Goal: Transaction & Acquisition: Purchase product/service

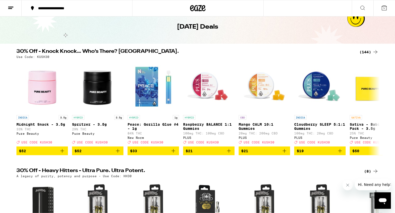
scroll to position [27, 0]
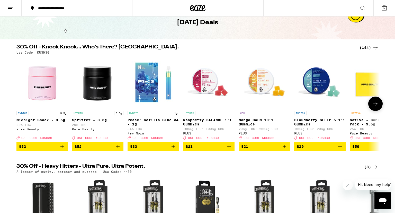
click at [378, 107] on icon at bounding box center [375, 104] width 6 height 6
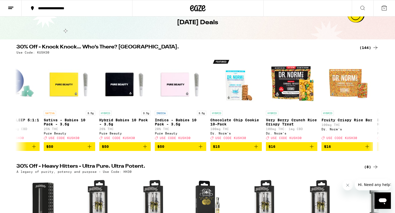
click at [368, 48] on div "(144)" at bounding box center [368, 47] width 19 height 6
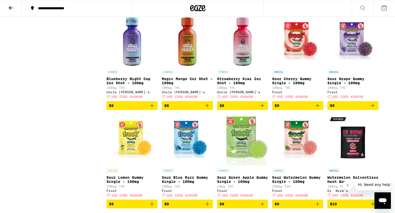
scroll to position [543, 0]
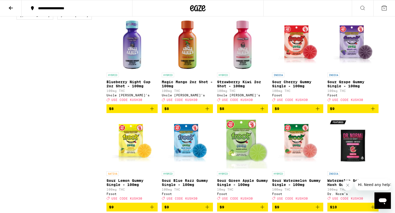
click at [207, 112] on icon "Add to bag" at bounding box center [207, 108] width 6 height 6
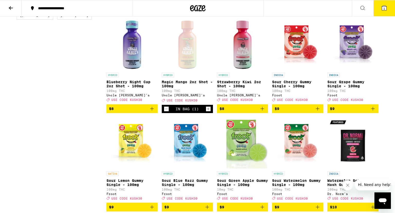
scroll to position [559, 0]
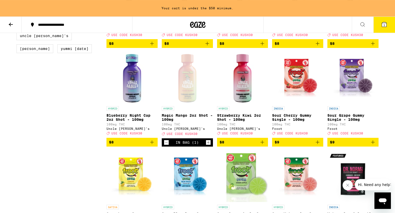
scroll to position [586, 0]
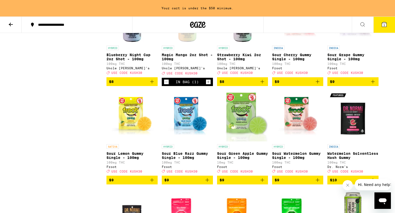
click at [207, 85] on icon "Increment" at bounding box center [208, 82] width 5 height 6
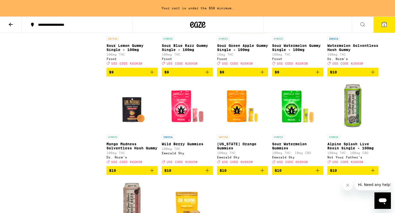
scroll to position [695, 0]
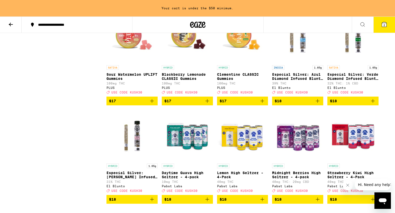
scroll to position [1048, 0]
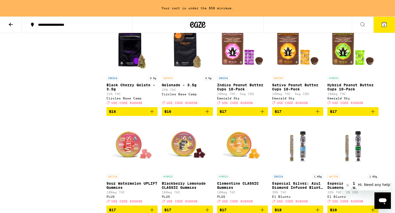
click at [152, 114] on icon "Add to bag" at bounding box center [152, 111] width 6 height 6
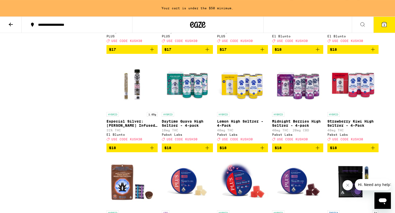
scroll to position [1238, 0]
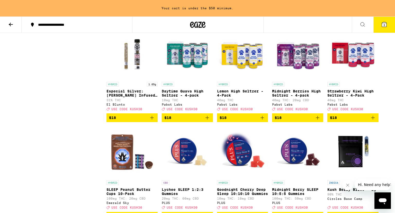
click at [153, 121] on icon "Add to bag" at bounding box center [152, 117] width 6 height 6
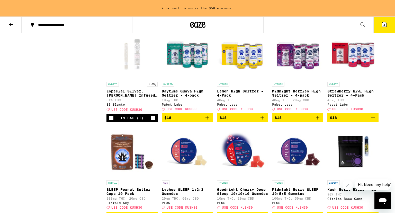
scroll to position [1222, 0]
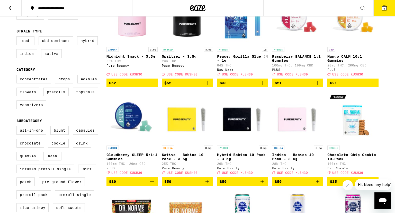
scroll to position [27, 0]
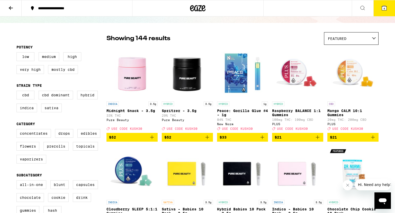
click at [263, 140] on icon "Add to bag" at bounding box center [262, 137] width 6 height 6
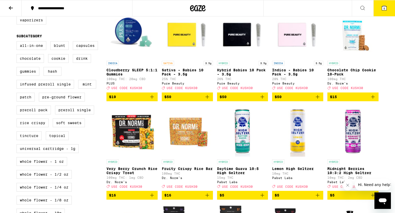
scroll to position [190, 0]
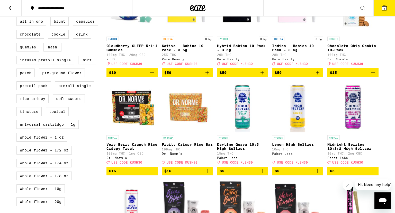
click at [380, 8] on button "5" at bounding box center [384, 8] width 22 height 16
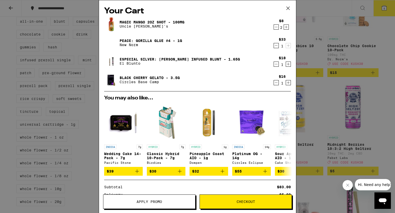
click at [304, 114] on div "Your Cart Magic Mango 2oz Shot - 100mg Uncle [PERSON_NAME]'s $8 2 Peace: Gorill…" at bounding box center [197, 106] width 395 height 213
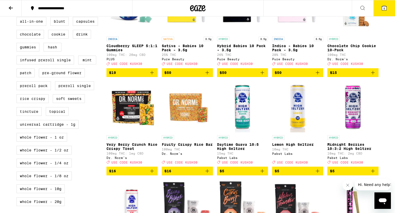
click at [385, 12] on button "5" at bounding box center [384, 8] width 22 height 16
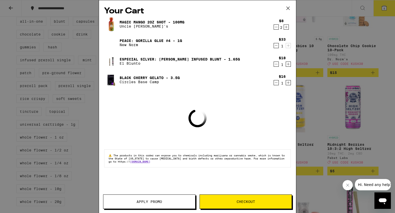
click at [277, 84] on icon "Decrement" at bounding box center [276, 82] width 5 height 6
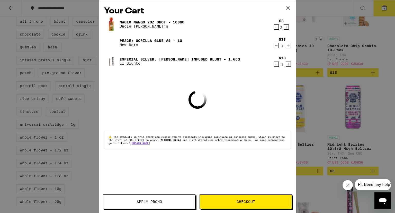
click at [307, 111] on div "Your Cart Magic Mango 2oz Shot - 100mg Uncle [PERSON_NAME]'s $8 2 Peace: Gorill…" at bounding box center [197, 106] width 395 height 213
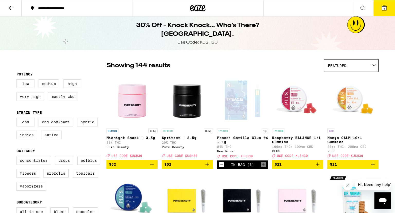
drag, startPoint x: 74, startPoint y: 143, endPoint x: 86, endPoint y: 31, distance: 113.2
click at [36, 96] on label "Very High" at bounding box center [30, 96] width 28 height 9
click at [18, 80] on input "Very High" at bounding box center [17, 80] width 0 height 0
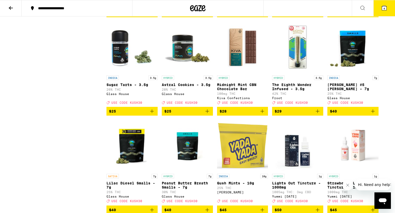
scroll to position [1520, 0]
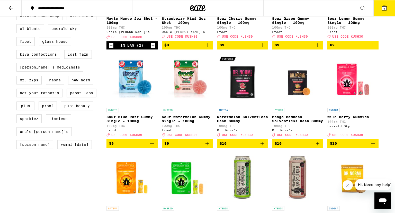
drag, startPoint x: 80, startPoint y: 137, endPoint x: 90, endPoint y: 57, distance: 80.4
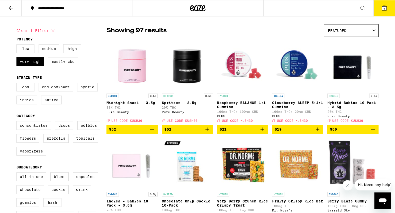
scroll to position [0, 0]
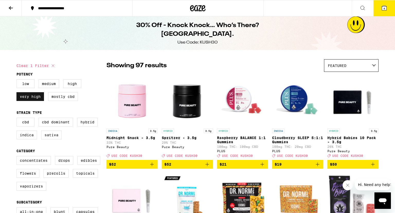
click at [31, 98] on label "Very High" at bounding box center [30, 96] width 28 height 9
click at [18, 80] on input "Very High" at bounding box center [17, 80] width 0 height 0
checkbox input "false"
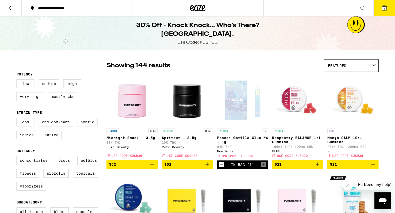
click at [192, 11] on icon at bounding box center [192, 8] width 4 height 6
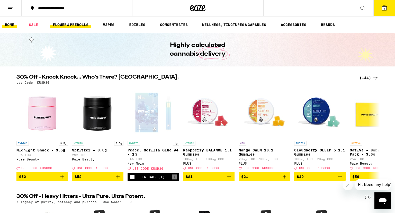
click at [81, 25] on link "FLOWER & PREROLLS" at bounding box center [70, 25] width 41 height 6
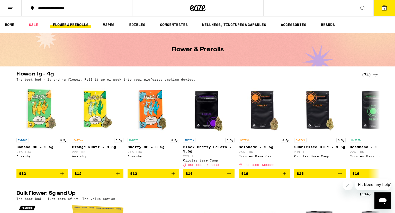
click at [370, 74] on div "(74)" at bounding box center [370, 74] width 17 height 6
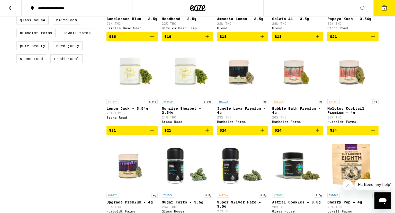
scroll to position [163, 0]
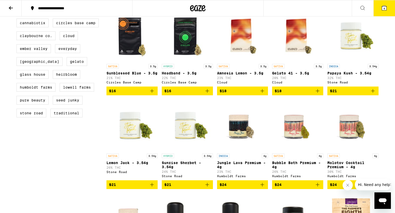
click at [373, 93] on icon "Add to bag" at bounding box center [373, 91] width 4 height 4
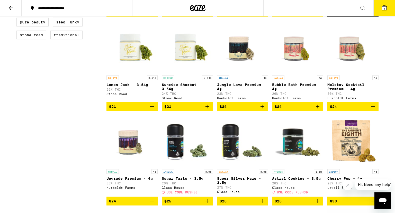
scroll to position [244, 0]
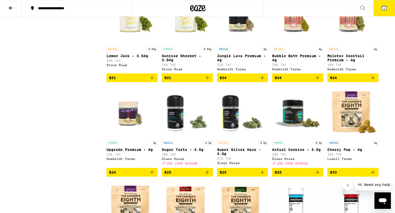
scroll to position [271, 0]
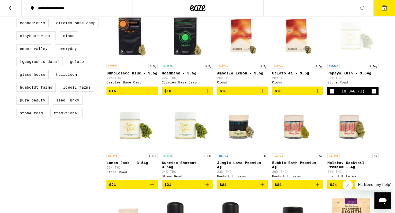
click at [333, 91] on icon "Decrement" at bounding box center [332, 91] width 3 height 0
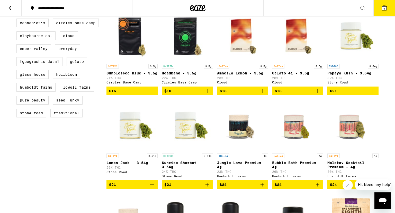
click at [373, 94] on icon "Add to bag" at bounding box center [373, 91] width 6 height 6
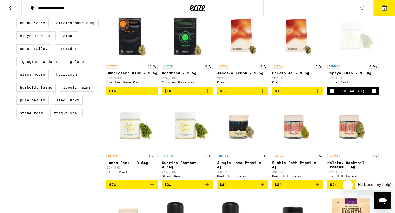
drag, startPoint x: 159, startPoint y: 94, endPoint x: 144, endPoint y: 91, distance: 14.8
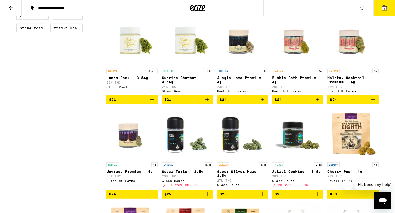
scroll to position [298, 0]
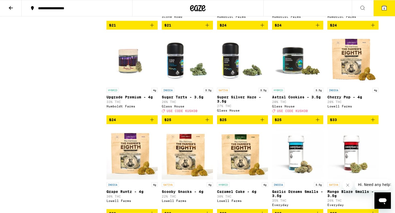
scroll to position [326, 0]
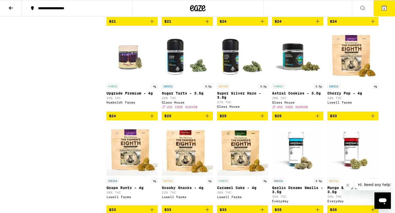
drag, startPoint x: 53, startPoint y: 106, endPoint x: 53, endPoint y: 120, distance: 13.4
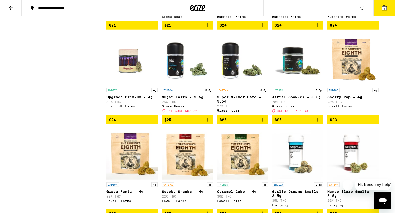
scroll to position [0, 0]
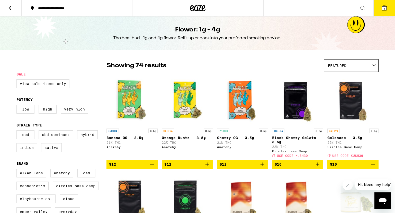
drag, startPoint x: 66, startPoint y: 147, endPoint x: 79, endPoint y: 56, distance: 91.6
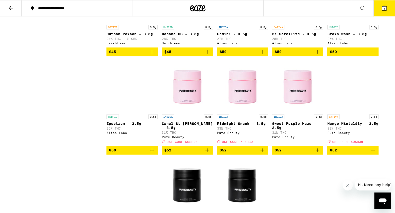
scroll to position [950, 0]
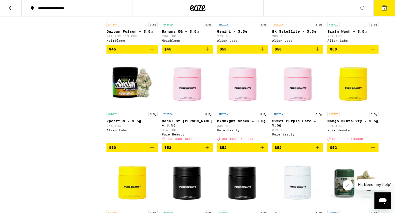
click at [373, 52] on icon "Add to bag" at bounding box center [373, 49] width 6 height 6
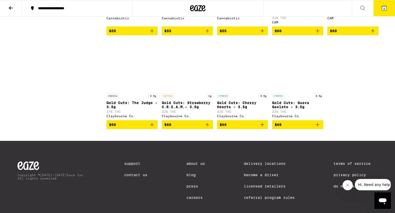
scroll to position [1357, 0]
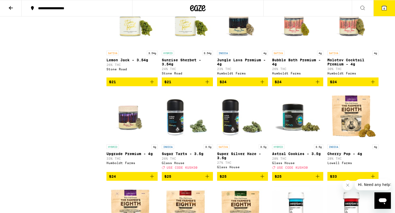
drag, startPoint x: 58, startPoint y: 141, endPoint x: 78, endPoint y: 49, distance: 94.0
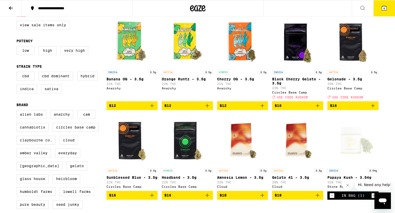
scroll to position [0, 0]
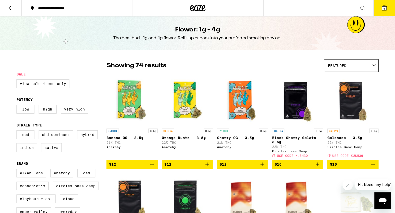
click at [384, 10] on span "6" at bounding box center [384, 8] width 2 height 3
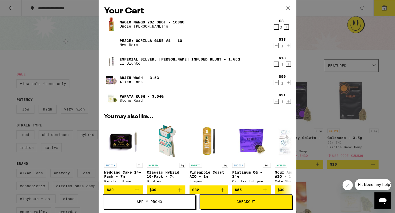
click at [276, 101] on icon "Decrement" at bounding box center [276, 101] width 5 height 6
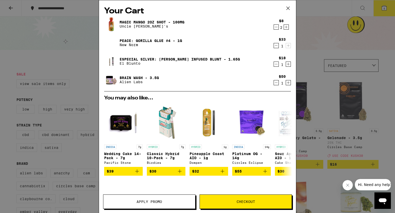
click at [49, 32] on div "Your Cart Magic Mango 2oz Shot - 100mg Uncle [PERSON_NAME]'s $8 2 Peace: Gorill…" at bounding box center [197, 106] width 395 height 213
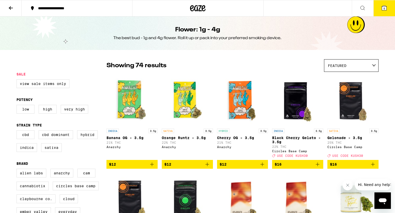
click at [201, 11] on icon at bounding box center [198, 8] width 8 height 6
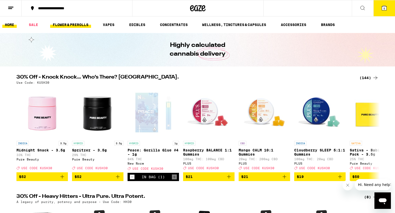
click at [80, 23] on link "FLOWER & PREROLLS" at bounding box center [70, 25] width 41 height 6
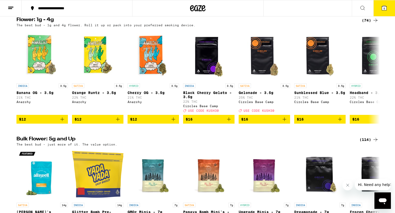
scroll to position [217, 0]
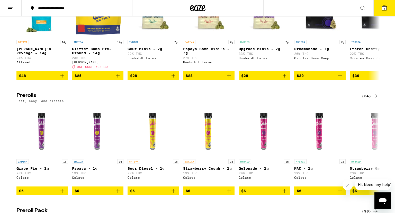
click at [374, 99] on icon at bounding box center [375, 96] width 6 height 6
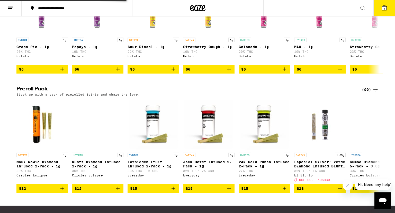
scroll to position [353, 0]
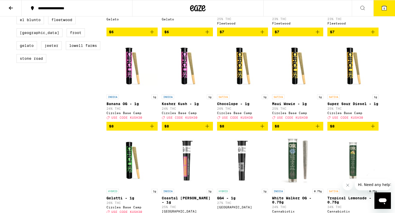
scroll to position [27, 0]
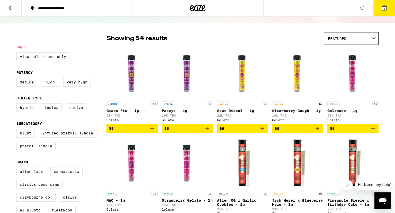
click at [11, 11] on button at bounding box center [11, 8] width 22 height 16
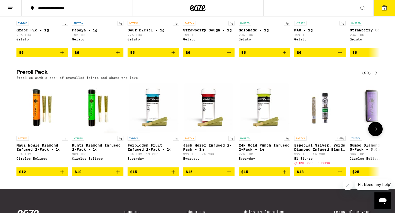
scroll to position [353, 0]
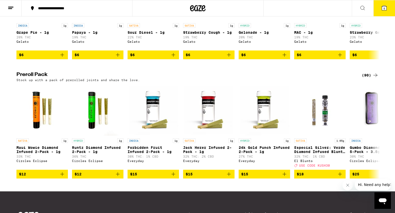
click at [368, 78] on div "(90)" at bounding box center [370, 75] width 17 height 6
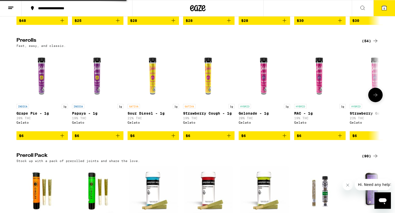
scroll to position [271, 0]
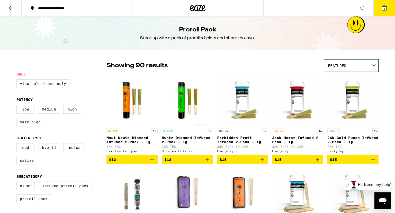
click at [29, 120] on label "Very High" at bounding box center [30, 121] width 28 height 9
click at [18, 106] on input "Very High" at bounding box center [17, 105] width 0 height 0
checkbox input "true"
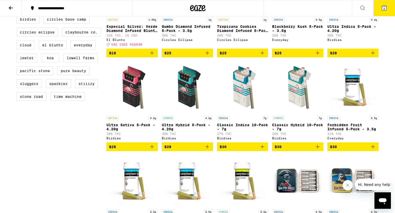
scroll to position [244, 0]
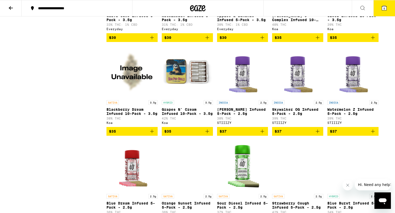
scroll to position [434, 0]
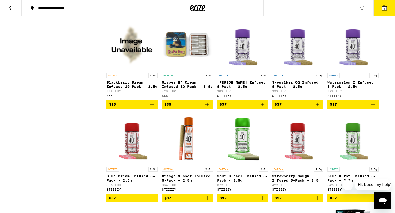
click at [206, 107] on icon "Add to bag" at bounding box center [207, 104] width 6 height 6
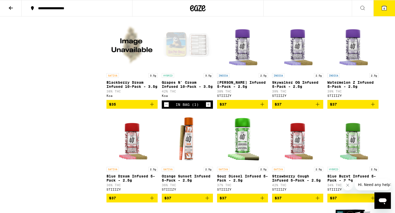
click at [24, 125] on div "Clear 1 filter Sale View Sale Items Only Potency Low Medium High Very High Stra…" at bounding box center [61, 200] width 90 height 1151
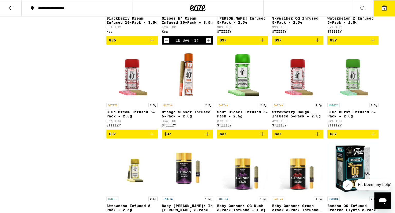
scroll to position [488, 0]
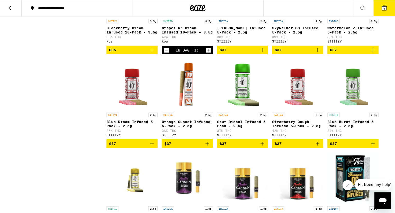
click at [166, 53] on icon "Decrement" at bounding box center [166, 50] width 5 height 6
click at [22, 130] on div "Clear 1 filter Sale View Sale Items Only Potency Low Medium High Very High Stra…" at bounding box center [61, 146] width 90 height 1151
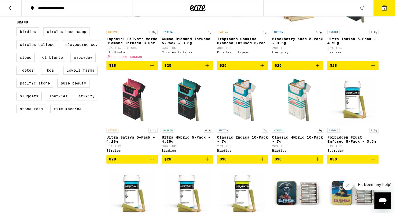
scroll to position [0, 0]
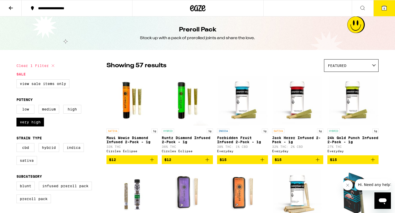
drag, startPoint x: 89, startPoint y: 145, endPoint x: 107, endPoint y: 55, distance: 91.2
click at [51, 85] on label "View Sale Items Only" at bounding box center [42, 83] width 53 height 9
click at [18, 80] on input "View Sale Items Only" at bounding box center [17, 80] width 0 height 0
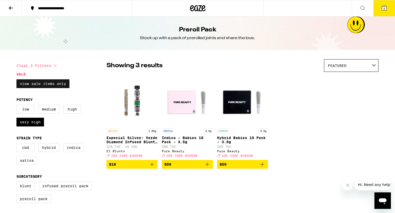
click at [41, 84] on label "View Sale Items Only" at bounding box center [42, 83] width 53 height 9
click at [18, 80] on input "View Sale Items Only" at bounding box center [17, 80] width 0 height 0
checkbox input "false"
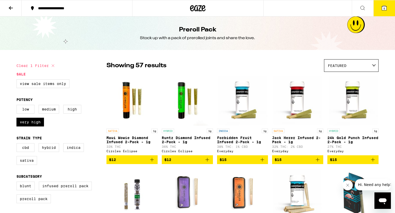
click at [51, 67] on icon at bounding box center [53, 65] width 6 height 6
checkbox input "false"
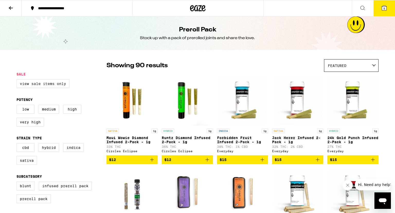
click at [50, 81] on label "View Sale Items Only" at bounding box center [42, 83] width 53 height 9
click at [18, 80] on input "View Sale Items Only" at bounding box center [17, 80] width 0 height 0
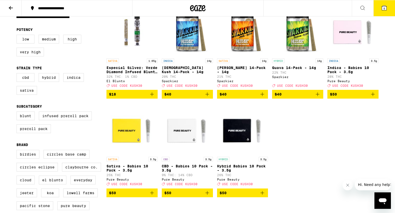
scroll to position [27, 0]
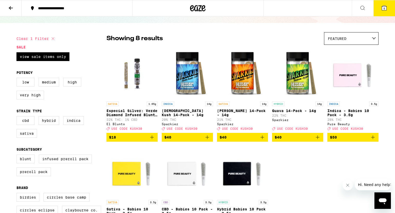
click at [41, 40] on button "Clear 1 filter" at bounding box center [36, 38] width 40 height 13
checkbox input "false"
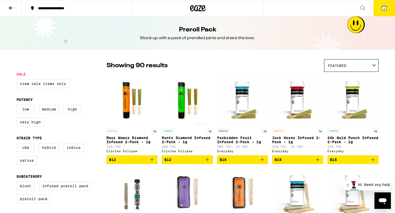
drag, startPoint x: 64, startPoint y: 148, endPoint x: 76, endPoint y: 69, distance: 79.3
click at [14, 9] on button at bounding box center [11, 8] width 22 height 16
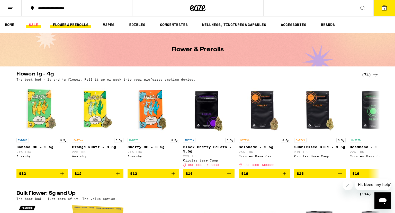
click at [29, 23] on link "SALE" at bounding box center [33, 25] width 14 height 6
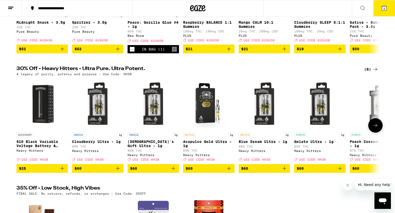
scroll to position [136, 0]
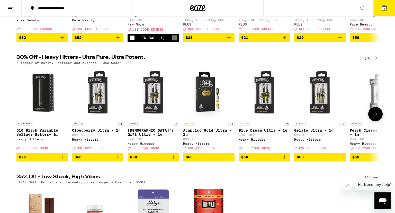
click at [375, 117] on icon at bounding box center [375, 114] width 6 height 6
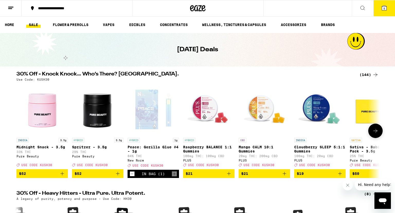
scroll to position [0, 82]
click at [369, 75] on div "(144)" at bounding box center [368, 74] width 19 height 6
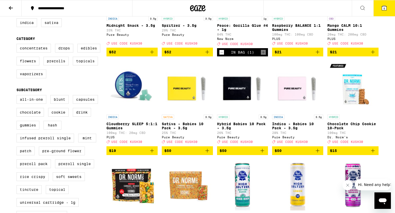
scroll to position [108, 0]
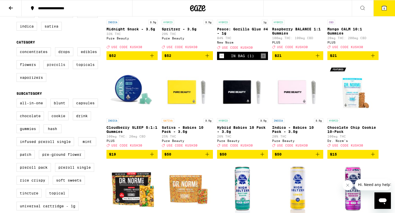
click at [61, 68] on label "Prerolls" at bounding box center [55, 64] width 25 height 9
click at [18, 48] on input "Prerolls" at bounding box center [17, 48] width 0 height 0
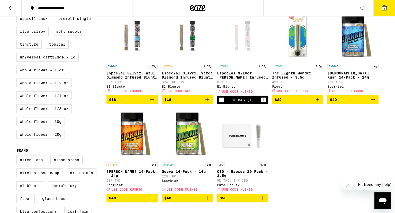
scroll to position [298, 0]
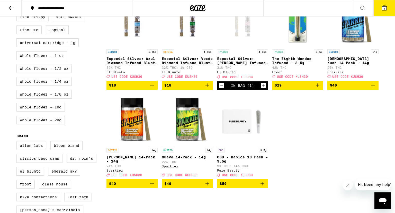
click at [382, 128] on div "Clear 1 filter Potency Low Medium High Very High Mostly CBD Strain Type CBD CBD…" at bounding box center [197, 42] width 370 height 516
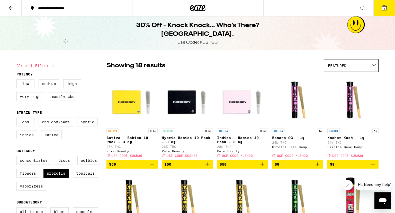
scroll to position [0, 0]
click at [59, 177] on label "Prerolls" at bounding box center [55, 173] width 25 height 9
click at [18, 157] on input "Prerolls" at bounding box center [17, 157] width 0 height 0
checkbox input "false"
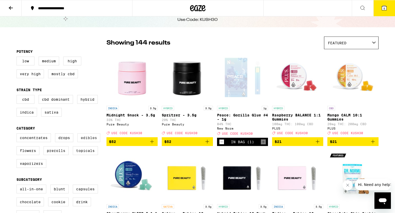
scroll to position [81, 0]
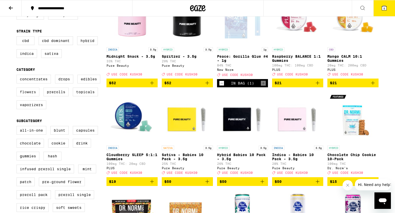
click at [33, 94] on label "Flowers" at bounding box center [27, 91] width 23 height 9
click at [18, 76] on input "Flowers" at bounding box center [17, 75] width 0 height 0
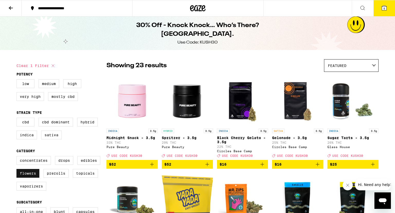
click at [31, 175] on label "Flowers" at bounding box center [27, 173] width 23 height 9
click at [18, 157] on input "Flowers" at bounding box center [17, 157] width 0 height 0
checkbox input "false"
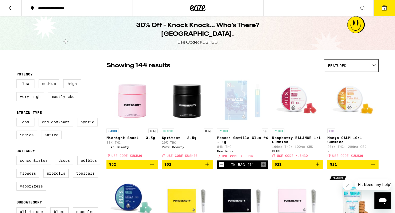
click at [10, 10] on icon at bounding box center [11, 8] width 6 height 6
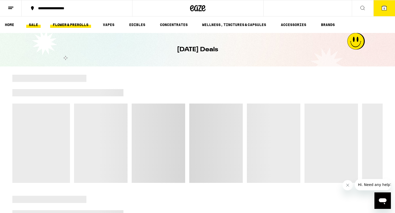
click at [76, 24] on link "FLOWER & PREROLLS" at bounding box center [70, 25] width 41 height 6
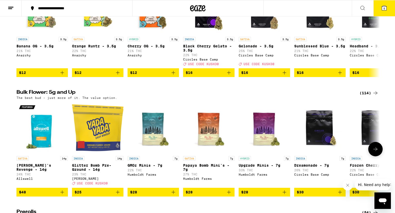
scroll to position [81, 0]
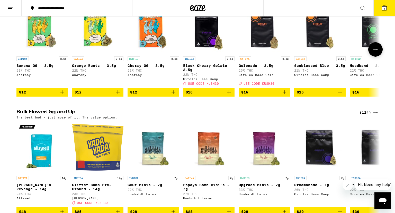
click at [374, 52] on icon at bounding box center [375, 49] width 6 height 6
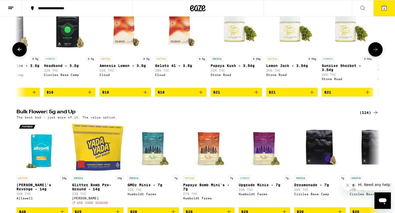
scroll to position [0, 306]
click at [18, 51] on icon at bounding box center [19, 50] width 4 height 4
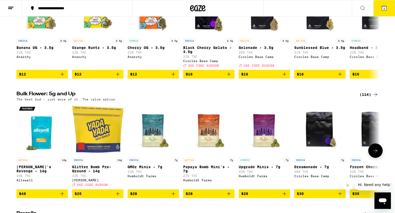
scroll to position [81, 0]
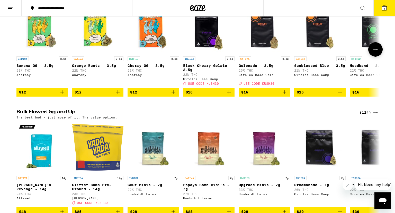
click at [229, 94] on icon "Add to bag" at bounding box center [229, 92] width 4 height 4
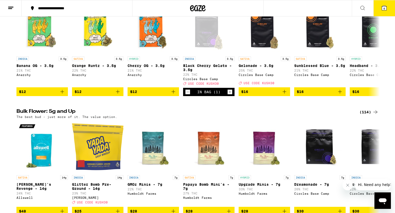
click at [384, 10] on span "6" at bounding box center [384, 8] width 2 height 3
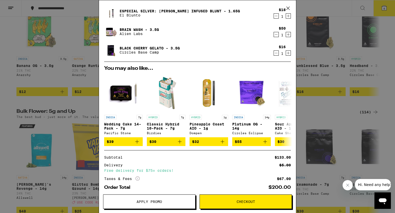
scroll to position [74, 0]
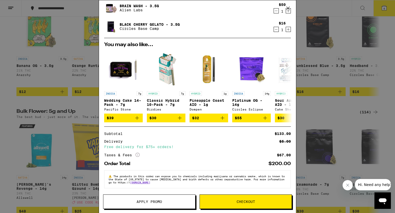
click at [167, 200] on span "Apply Promo" at bounding box center [149, 202] width 92 height 4
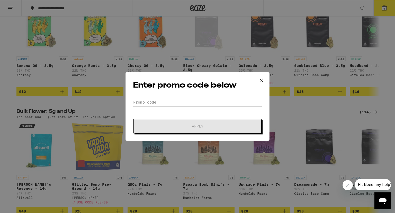
click at [177, 102] on input "Promo Code" at bounding box center [197, 102] width 129 height 8
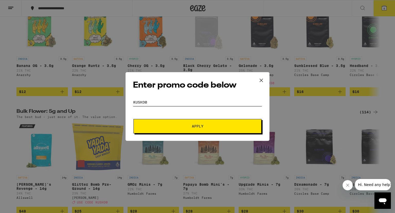
type input "kush30"
click at [133, 119] on button "Apply" at bounding box center [197, 126] width 128 height 14
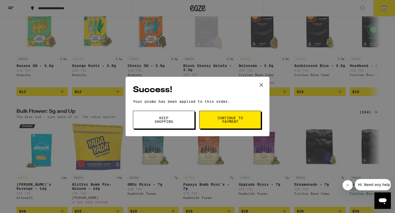
click at [221, 123] on span "Continue to payment" at bounding box center [230, 119] width 26 height 7
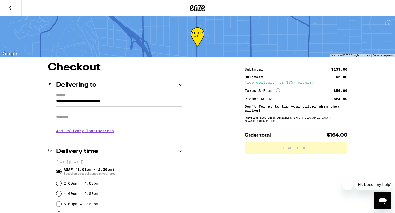
click at [11, 5] on icon at bounding box center [11, 8] width 6 height 6
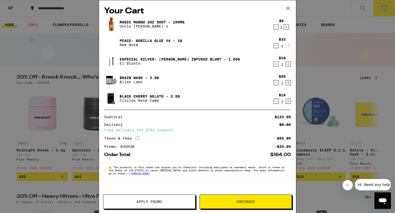
click at [311, 132] on div "Your Cart Magic Mango 2oz Shot - 100mg Uncle [PERSON_NAME]'s $8 2 Peace: Gorill…" at bounding box center [197, 106] width 395 height 213
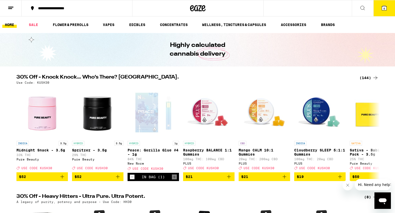
click at [386, 6] on icon at bounding box center [384, 8] width 5 height 5
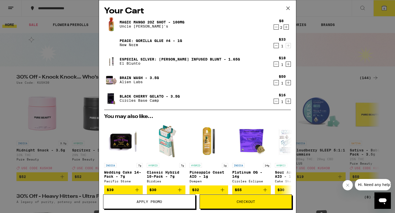
click at [317, 68] on div "Your Cart Magic Mango 2oz Shot - 100mg Uncle [PERSON_NAME]'s $8 2 Peace: Gorill…" at bounding box center [197, 106] width 395 height 213
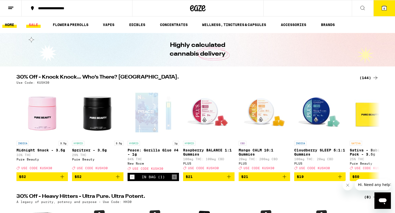
click at [28, 23] on link "SALE" at bounding box center [33, 25] width 14 height 6
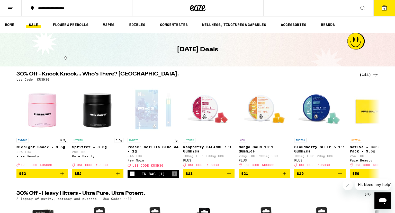
click at [373, 75] on icon at bounding box center [375, 74] width 6 height 6
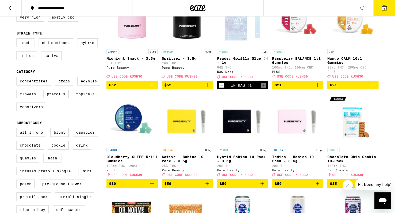
scroll to position [81, 0]
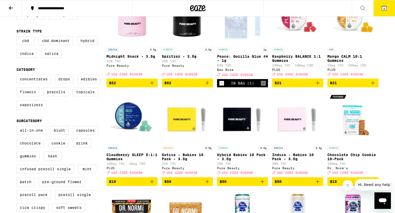
click at [31, 96] on label "Flowers" at bounding box center [27, 91] width 23 height 9
click at [18, 76] on input "Flowers" at bounding box center [17, 75] width 0 height 0
checkbox input "true"
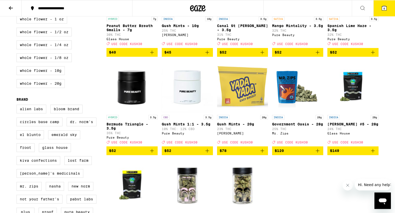
scroll to position [323, 0]
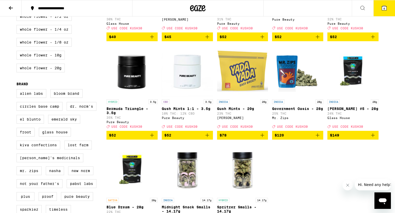
click at [152, 138] on icon "Add to bag" at bounding box center [152, 135] width 6 height 6
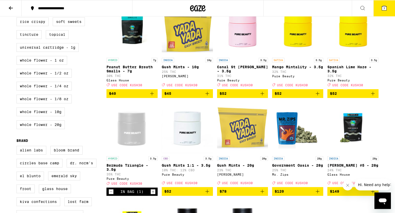
scroll to position [269, 0]
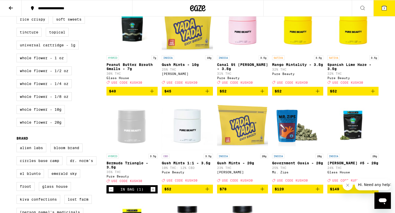
click at [110, 192] on icon "Decrement" at bounding box center [111, 189] width 5 height 6
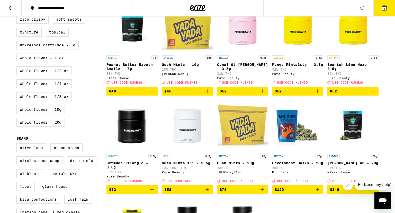
click at [262, 94] on icon "Add to bag" at bounding box center [262, 91] width 6 height 6
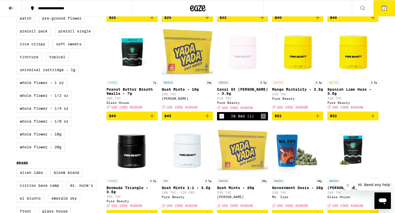
scroll to position [242, 0]
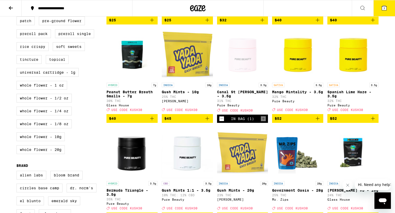
click at [383, 126] on div "**********" at bounding box center [197, 85] width 395 height 654
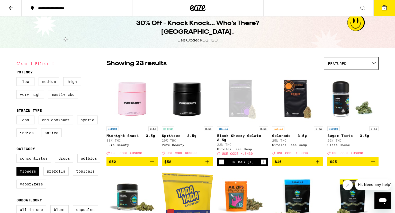
scroll to position [0, 0]
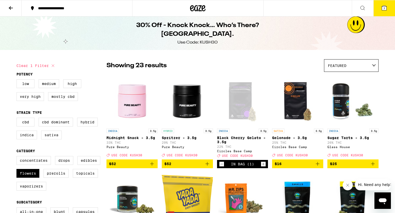
click at [386, 11] on button "7" at bounding box center [384, 8] width 22 height 16
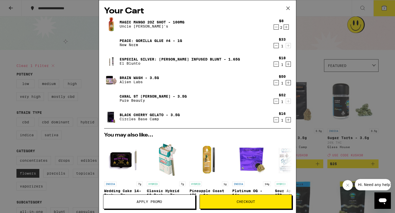
click at [276, 83] on icon "Decrement" at bounding box center [276, 82] width 5 height 6
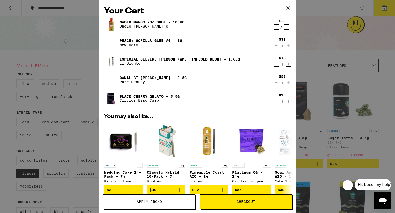
click at [251, 201] on span "Checkout" at bounding box center [246, 202] width 19 height 4
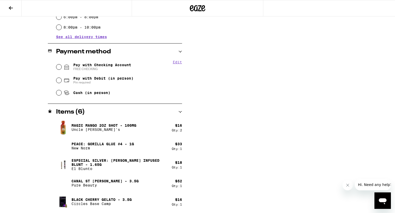
scroll to position [78, 0]
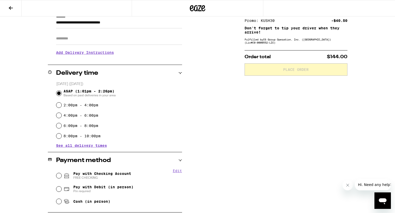
click at [226, 155] on div "**********" at bounding box center [197, 152] width 370 height 337
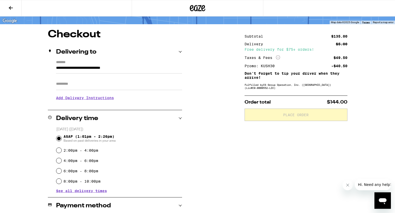
scroll to position [0, 0]
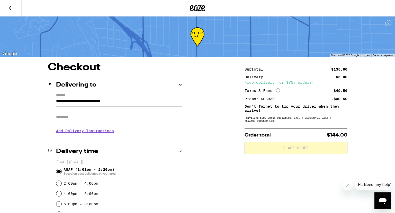
click at [114, 117] on input "Apt/Suite" at bounding box center [119, 117] width 126 height 12
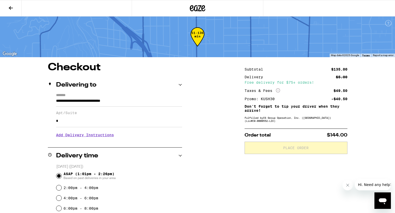
type input "*"
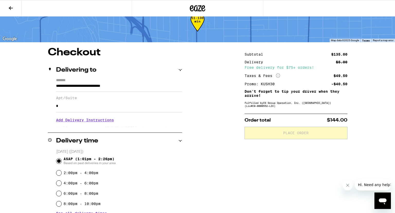
scroll to position [54, 0]
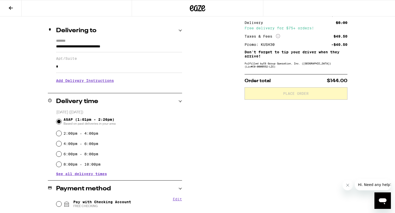
click at [101, 69] on input "*" at bounding box center [119, 66] width 126 height 12
click at [226, 137] on div "**********" at bounding box center [197, 179] width 370 height 342
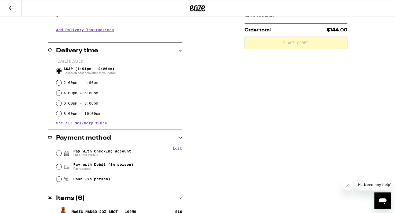
scroll to position [108, 0]
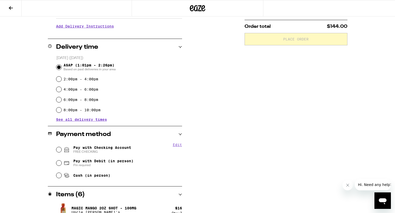
click at [112, 145] on div "Pay with Checking Account FREE CHECKING" at bounding box center [119, 149] width 126 height 13
click at [111, 149] on span "Pay with Checking Account FREE CHECKING" at bounding box center [102, 149] width 58 height 8
click at [61, 149] on input "Pay with Checking Account FREE CHECKING" at bounding box center [58, 149] width 5 height 5
radio input "true"
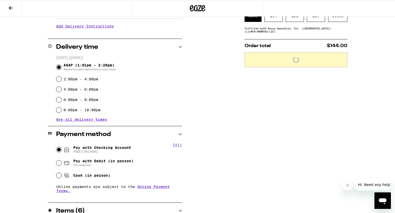
scroll to position [81, 0]
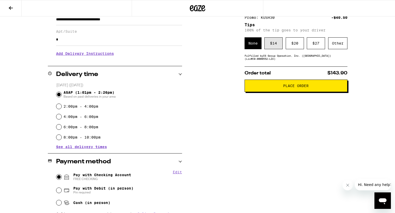
click at [279, 48] on div "$ 14" at bounding box center [273, 43] width 18 height 12
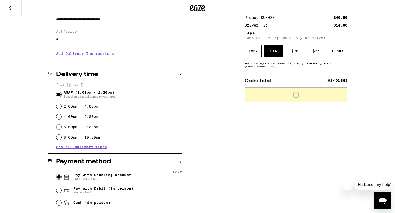
click at [223, 144] on div "**********" at bounding box center [197, 160] width 370 height 358
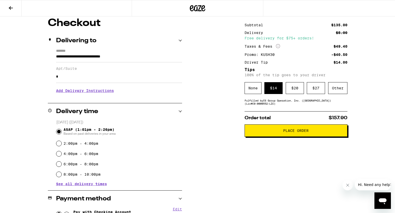
scroll to position [17, 0]
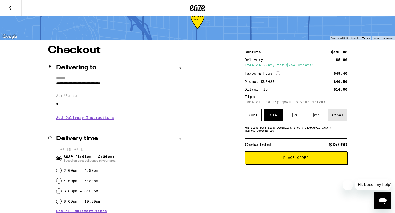
click at [338, 119] on div "Other" at bounding box center [337, 115] width 19 height 12
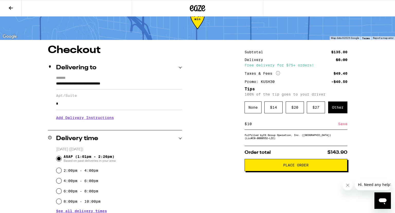
type input "10"
click at [343, 126] on div "Save" at bounding box center [342, 123] width 9 height 11
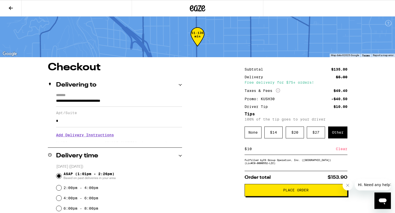
scroll to position [0, 0]
click at [192, 8] on icon at bounding box center [197, 8] width 15 height 9
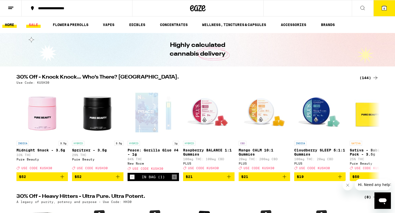
click at [37, 22] on link "SALE" at bounding box center [33, 25] width 14 height 6
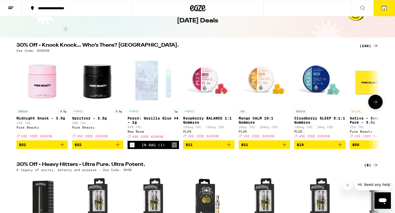
scroll to position [27, 0]
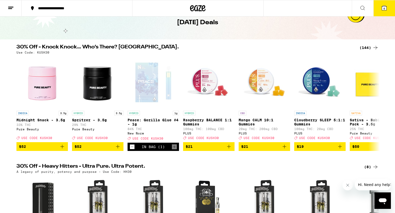
click at [367, 47] on div "(144)" at bounding box center [368, 47] width 19 height 6
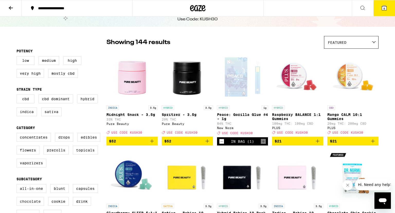
scroll to position [54, 0]
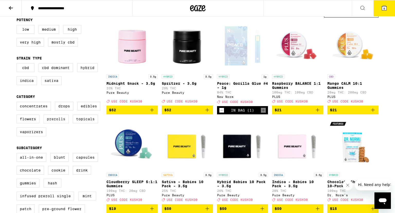
click at [62, 122] on label "Prerolls" at bounding box center [55, 118] width 25 height 9
click at [18, 103] on input "Prerolls" at bounding box center [17, 102] width 0 height 0
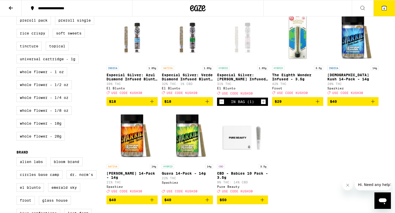
scroll to position [271, 0]
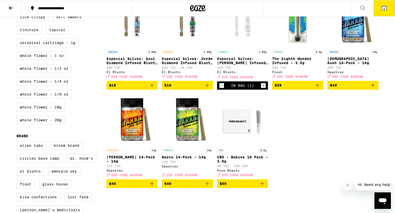
click at [207, 186] on icon "Add to bag" at bounding box center [207, 183] width 6 height 6
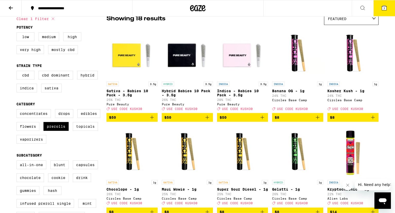
scroll to position [54, 0]
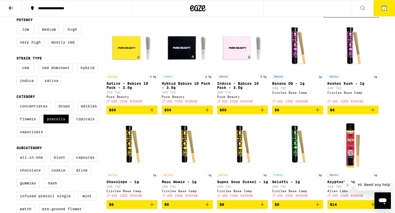
click at [384, 11] on button "7" at bounding box center [384, 8] width 22 height 16
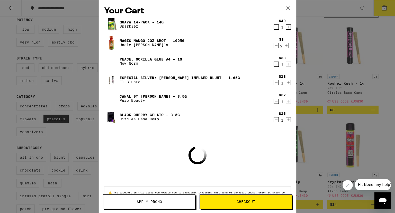
click at [276, 120] on icon "Decrement" at bounding box center [276, 120] width 3 height 0
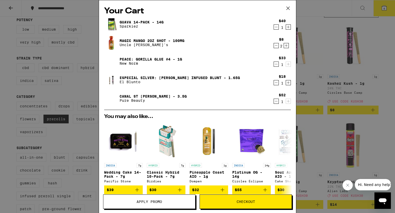
click at [276, 29] on icon "Decrement" at bounding box center [276, 27] width 5 height 6
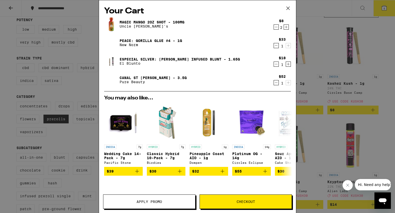
click at [320, 47] on div "Your Cart Magic Mango 2oz Shot - 100mg Uncle [PERSON_NAME]'s $8 2 Peace: Gorill…" at bounding box center [197, 106] width 395 height 213
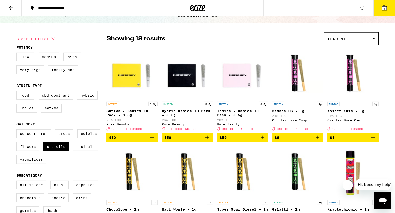
scroll to position [27, 0]
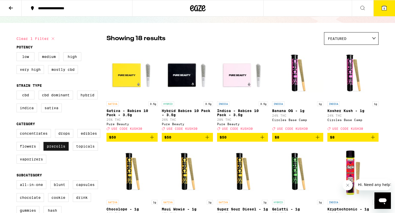
click at [56, 149] on label "Prerolls" at bounding box center [55, 146] width 25 height 9
click at [18, 130] on input "Prerolls" at bounding box center [17, 130] width 0 height 0
checkbox input "false"
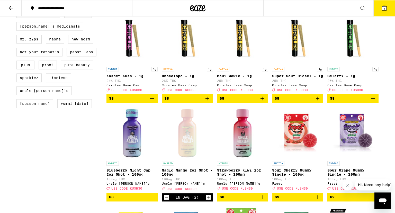
scroll to position [461, 0]
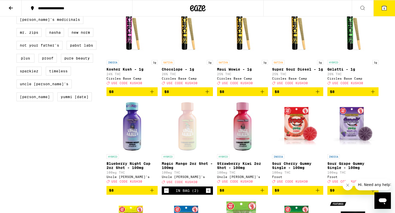
click at [318, 95] on icon "Add to bag" at bounding box center [317, 91] width 6 height 6
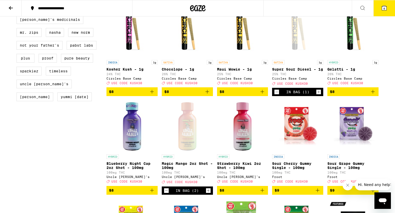
click at [372, 95] on icon "Add to bag" at bounding box center [373, 91] width 6 height 6
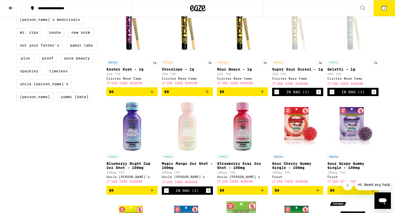
click at [332, 95] on icon "Decrement" at bounding box center [332, 92] width 5 height 6
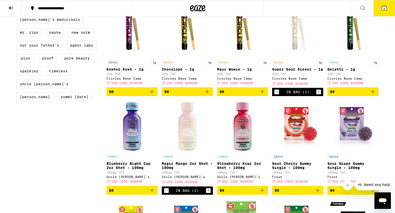
click at [276, 95] on icon "Decrement" at bounding box center [276, 92] width 5 height 6
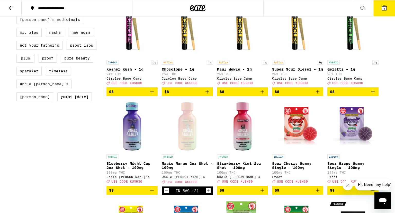
click at [318, 93] on icon "Add to bag" at bounding box center [318, 92] width 4 height 4
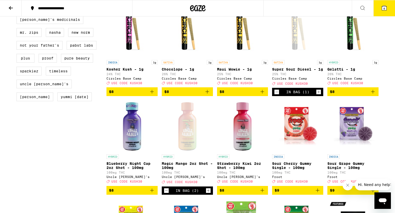
click at [374, 95] on icon "Add to bag" at bounding box center [373, 91] width 6 height 6
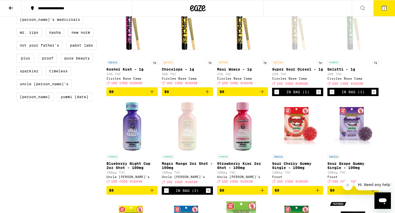
click at [386, 9] on icon at bounding box center [384, 8] width 5 height 5
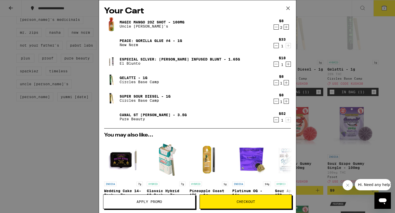
click at [276, 27] on icon "Decrement" at bounding box center [276, 27] width 3 height 0
click at [286, 27] on icon "Increment" at bounding box center [286, 27] width 5 height 6
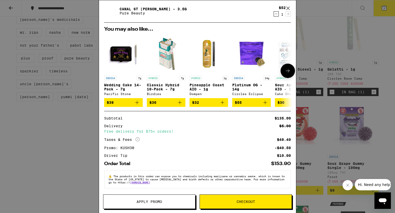
scroll to position [54, 0]
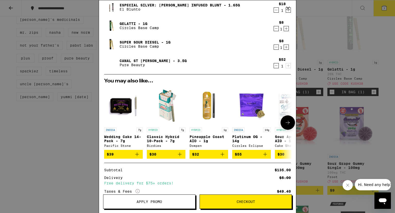
click at [285, 124] on icon at bounding box center [288, 122] width 6 height 6
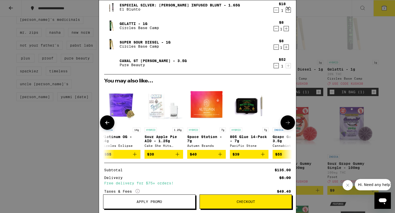
scroll to position [0, 131]
click at [285, 124] on icon at bounding box center [288, 122] width 6 height 6
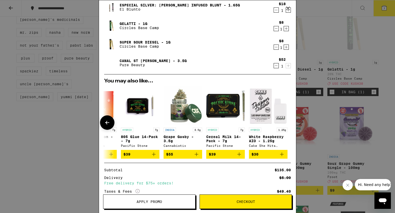
scroll to position [0, 240]
click at [109, 121] on icon at bounding box center [107, 122] width 6 height 6
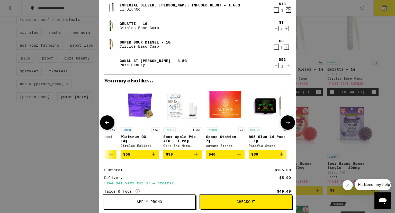
click at [109, 121] on icon at bounding box center [107, 122] width 6 height 6
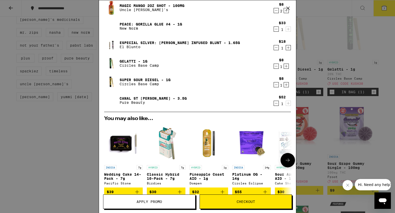
scroll to position [0, 0]
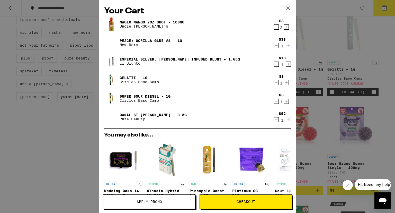
click at [232, 200] on span "Checkout" at bounding box center [246, 202] width 92 height 4
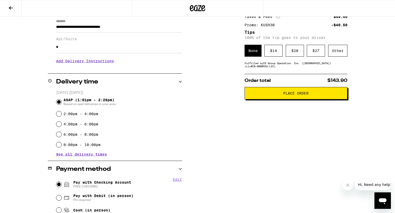
scroll to position [8, 0]
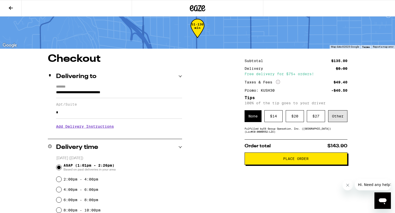
click at [340, 119] on div "Other" at bounding box center [337, 116] width 19 height 12
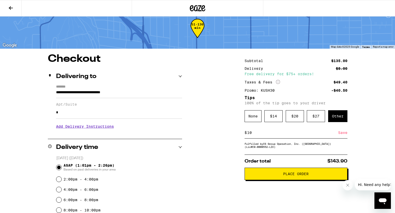
type input "10"
click at [343, 137] on div "Save" at bounding box center [342, 132] width 9 height 11
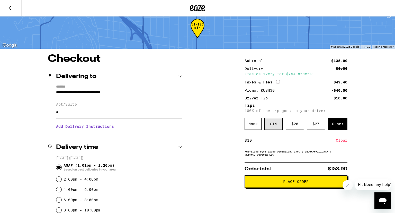
click at [270, 130] on div "$ 14" at bounding box center [273, 124] width 18 height 12
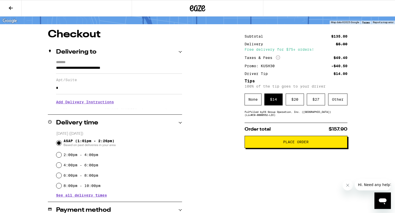
scroll to position [36, 0]
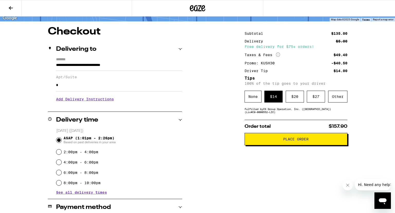
click at [226, 147] on div "**********" at bounding box center [197, 214] width 370 height 376
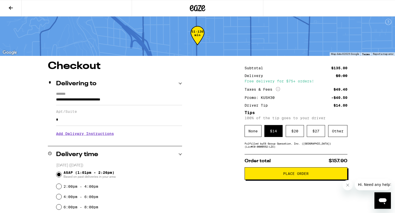
scroll to position [0, 0]
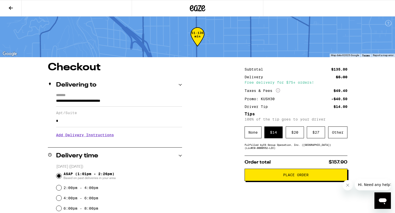
click at [13, 9] on icon at bounding box center [11, 8] width 6 height 6
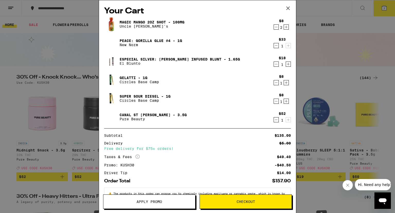
click at [276, 84] on icon "Decrement" at bounding box center [276, 82] width 5 height 6
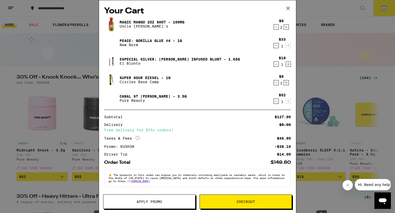
click at [250, 198] on button "Checkout" at bounding box center [246, 201] width 92 height 14
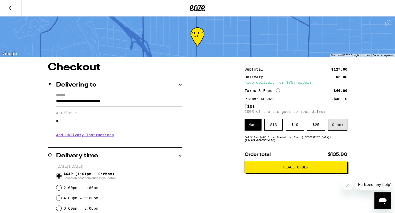
click at [340, 130] on div "Other" at bounding box center [337, 125] width 19 height 12
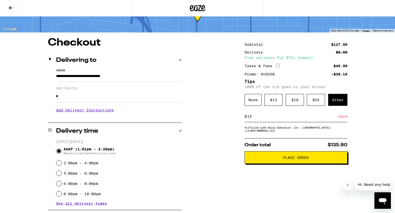
scroll to position [27, 0]
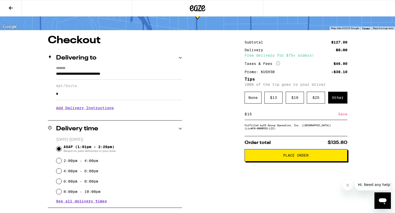
click at [341, 117] on div "Save" at bounding box center [342, 113] width 9 height 11
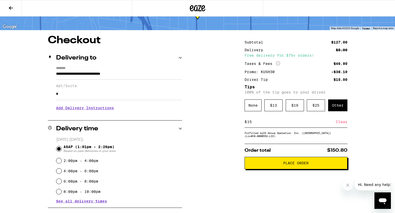
click at [262, 123] on input "15" at bounding box center [291, 121] width 89 height 5
type input "10"
click at [343, 124] on div "Save" at bounding box center [342, 121] width 9 height 11
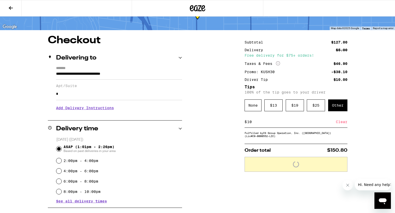
click at [202, 136] on div "**********" at bounding box center [197, 214] width 370 height 358
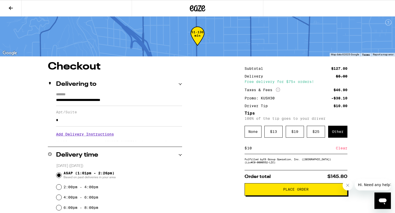
scroll to position [0, 0]
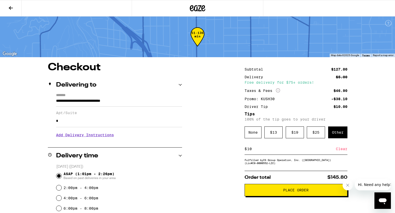
click at [275, 190] on button "Place Order" at bounding box center [295, 190] width 103 height 12
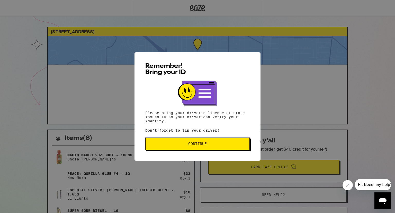
click at [195, 143] on span "Continue" at bounding box center [197, 144] width 19 height 4
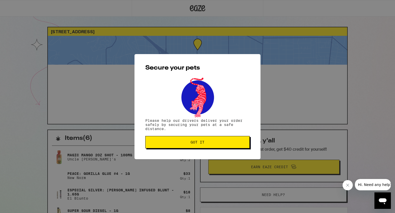
click at [206, 148] on div "Secure your pets Please help our drivers deliver your order safely by securing …" at bounding box center [197, 106] width 126 height 105
click at [203, 143] on span "Got it" at bounding box center [198, 142] width 14 height 4
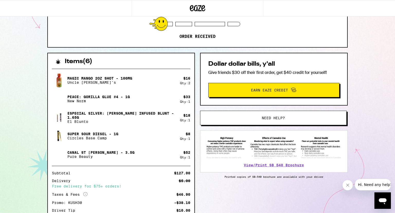
scroll to position [108, 0]
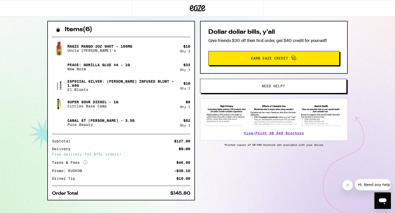
click at [243, 57] on span "Earn Eaze Credit" at bounding box center [273, 58] width 123 height 7
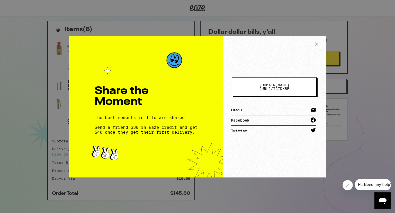
click at [272, 86] on span "[DOMAIN_NAME][URL] / ictdxbe" at bounding box center [273, 86] width 43 height 7
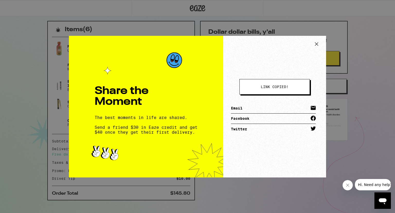
click at [317, 45] on icon at bounding box center [317, 44] width 8 height 8
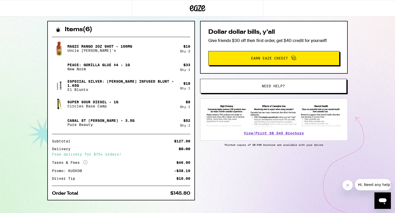
click at [284, 56] on span "Earn Eaze Credit" at bounding box center [269, 58] width 37 height 4
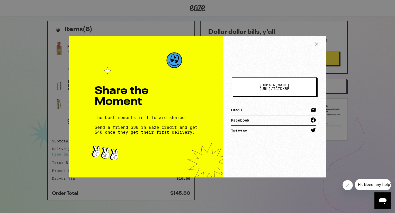
click at [284, 84] on span "[DOMAIN_NAME][URL] /" at bounding box center [274, 87] width 30 height 8
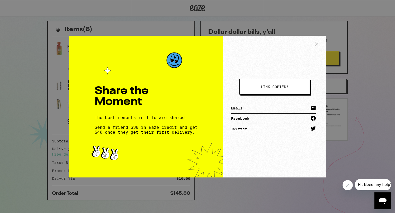
click at [286, 62] on div "link copied! Email Facebook Twitter" at bounding box center [274, 106] width 103 height 141
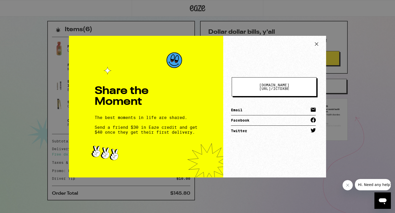
click at [316, 44] on icon at bounding box center [317, 44] width 8 height 8
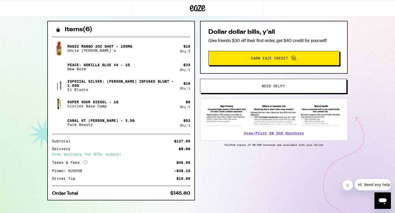
click at [368, 62] on div "[STREET_ADDRESS] 1:26pm - 2:51pm This ETA will become more accurate once your d…" at bounding box center [197, 56] width 395 height 329
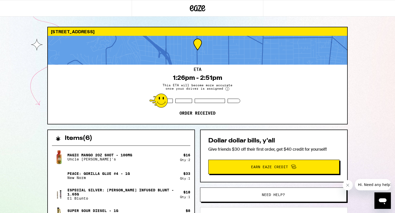
click at [379, 101] on div "[STREET_ADDRESS] 1:26pm - 2:51pm This ETA will become more accurate once your d…" at bounding box center [197, 164] width 395 height 329
click at [365, 98] on div "[STREET_ADDRESS] 1:26pm - 2:51pm This ETA will become more accurate once your d…" at bounding box center [197, 164] width 395 height 329
click at [226, 88] on circle at bounding box center [227, 89] width 4 height 4
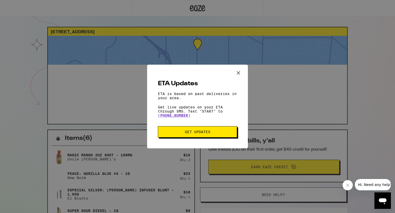
click at [298, 95] on div "ETA Updates ETA is based on past deliveries in your area. Get live updates on y…" at bounding box center [197, 106] width 395 height 213
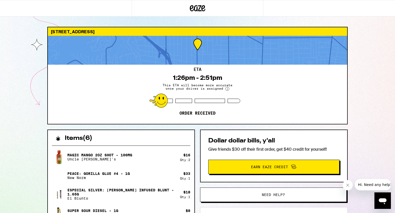
click at [372, 65] on div "[STREET_ADDRESS] 1:26pm - 2:51pm This ETA will become more accurate once your d…" at bounding box center [197, 164] width 395 height 329
click at [358, 130] on div "[STREET_ADDRESS] 1:26pm - 2:51pm This ETA will become more accurate once your d…" at bounding box center [197, 164] width 395 height 329
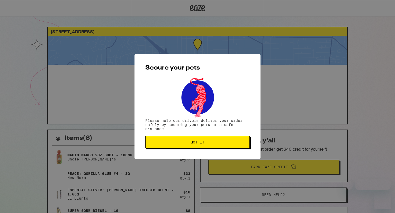
click at [178, 140] on button "Got it" at bounding box center [197, 142] width 104 height 12
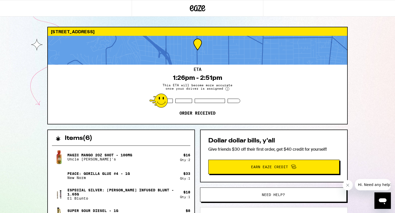
click at [36, 94] on div "1730 N Fair Oaks Ave Pasadena 91103 ETA 1:26pm - 2:51pm This ETA will become mo…" at bounding box center [197, 162] width 395 height 324
drag, startPoint x: 27, startPoint y: 86, endPoint x: 25, endPoint y: 94, distance: 7.6
click at [27, 87] on div "1730 N Fair Oaks Ave Pasadena 91103 ETA 1:26pm - 2:51pm This ETA will become mo…" at bounding box center [197, 162] width 395 height 324
click at [24, 96] on div "1730 N Fair Oaks Ave Pasadena 91103 ETA 1:26pm - 2:51pm This ETA will become mo…" at bounding box center [197, 162] width 395 height 324
click at [347, 187] on button "Close message from company" at bounding box center [347, 185] width 10 height 10
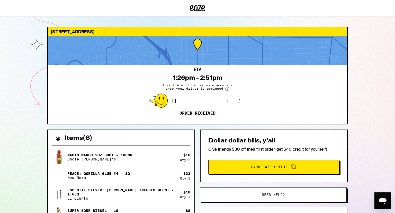
click at [39, 131] on div "1730 N Fair Oaks Ave Pasadena 91103 ETA 1:26pm - 2:51pm This ETA will become mo…" at bounding box center [197, 162] width 395 height 324
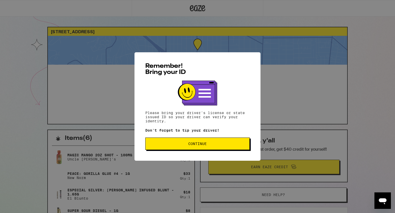
click at [200, 147] on button "Continue" at bounding box center [197, 143] width 104 height 12
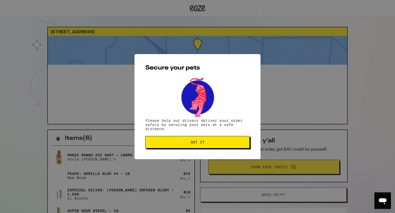
click at [192, 141] on span "Got it" at bounding box center [198, 142] width 14 height 4
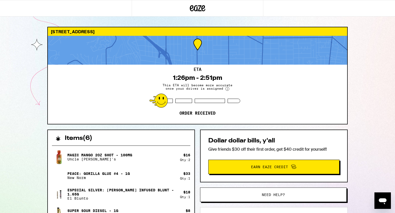
click at [18, 61] on div "1730 N Fair Oaks Ave Pasadena 91103 ETA 1:26pm - 2:51pm This ETA will become mo…" at bounding box center [197, 162] width 395 height 324
click at [225, 89] on circle at bounding box center [227, 89] width 4 height 4
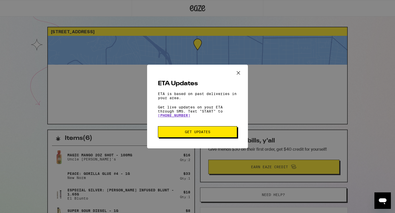
click at [205, 130] on button "Get Updates" at bounding box center [197, 131] width 79 height 11
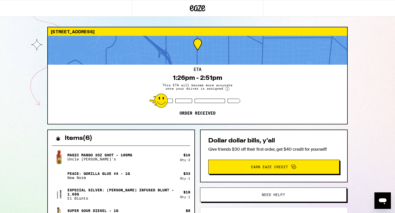
click at [226, 89] on circle at bounding box center [227, 89] width 4 height 4
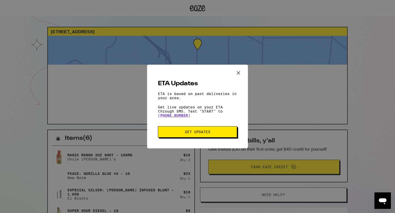
click at [240, 74] on icon "Close ETA information modal" at bounding box center [238, 73] width 8 height 8
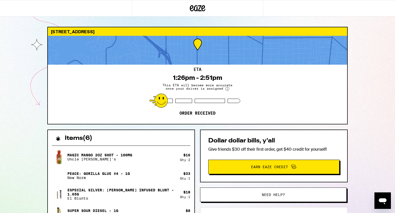
click at [257, 89] on div "ETA 1:26pm - 2:51pm This ETA will become more accurate once your driver is assi…" at bounding box center [197, 94] width 299 height 59
click at [259, 98] on div "ETA 1:26pm - 2:51pm This ETA will become more accurate once your driver is assi…" at bounding box center [197, 94] width 299 height 59
click at [368, 124] on div "1730 N Fair Oaks Ave Pasadena 91103 ETA 1:26pm - 2:51pm This ETA will become mo…" at bounding box center [197, 162] width 395 height 324
click at [228, 88] on circle at bounding box center [227, 89] width 4 height 4
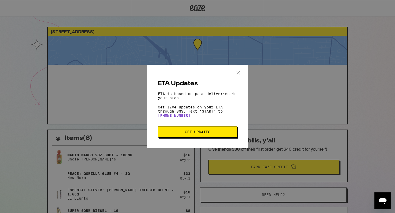
click at [239, 71] on icon "Close ETA information modal" at bounding box center [238, 73] width 8 height 8
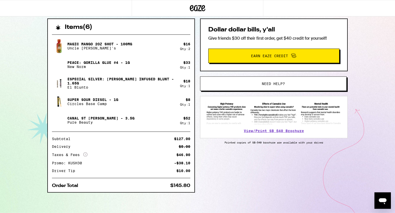
scroll to position [111, 0]
click at [234, 168] on div "Items ( 6 ) Magic Mango 2oz Shot - 100mg Uncle Arnie's $ 16 Qty: 2 Peace: Goril…" at bounding box center [197, 115] width 300 height 194
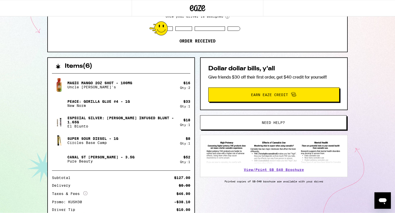
scroll to position [0, 0]
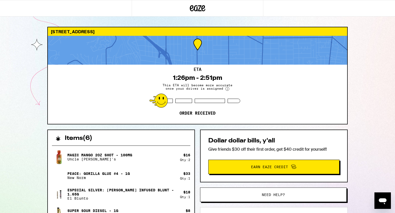
click at [158, 18] on div "1730 N Fair Oaks Ave Pasadena 91103 ETA 1:26pm - 2:51pm This ETA will become mo…" at bounding box center [197, 162] width 395 height 324
click at [47, 91] on div "1730 N Fair Oaks Ave Pasadena 91103 ETA 1:26pm - 2:51pm This ETA will become mo…" at bounding box center [197, 175] width 309 height 297
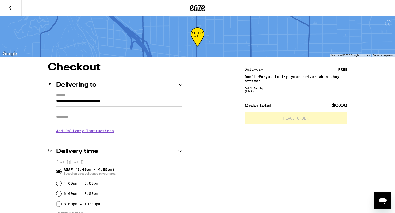
click at [94, 114] on input "Apt/Suite" at bounding box center [119, 117] width 126 height 12
click at [218, 140] on div "**********" at bounding box center [197, 190] width 370 height 256
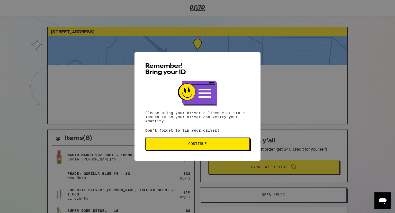
click at [200, 145] on span "Continue" at bounding box center [197, 144] width 19 height 4
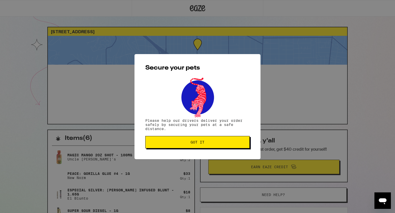
click at [194, 143] on span "Got it" at bounding box center [198, 142] width 14 height 4
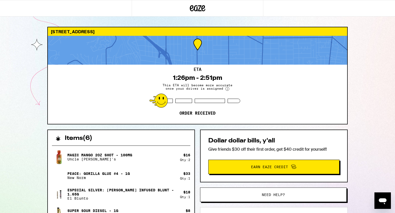
click at [7, 91] on div "1730 N Fair Oaks Ave Pasadena 91103 ETA 1:26pm - 2:51pm This ETA will become mo…" at bounding box center [197, 162] width 395 height 324
click at [21, 92] on div "1730 N Fair Oaks Ave Pasadena 91103 ETA 1:26pm - 2:51pm This ETA will become mo…" at bounding box center [197, 162] width 395 height 324
click at [362, 51] on div "1730 N Fair Oaks Ave Pasadena 91103 ETA 1:26pm - 2:51pm This ETA will become mo…" at bounding box center [197, 162] width 395 height 324
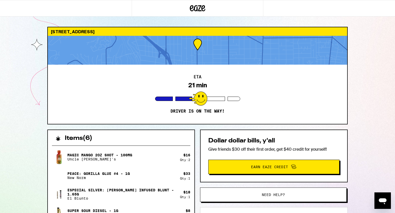
click at [363, 90] on div "1730 N Fair Oaks Ave Pasadena 91103 ETA 21 min Driver is on the way! Items ( 6 …" at bounding box center [197, 162] width 395 height 324
click at [367, 98] on div "1730 N Fair Oaks Ave Pasadena 91103 ETA 21 min Driver is on the way! Items ( 6 …" at bounding box center [197, 162] width 395 height 324
click at [372, 108] on div "1730 N Fair Oaks Ave Pasadena 91103 ETA 21 min Driver is on the way! Items ( 6 …" at bounding box center [197, 162] width 395 height 324
click at [366, 139] on div "1730 N Fair Oaks Ave Pasadena 91103 ETA 9 min Driver is on the way! Items ( 6 )…" at bounding box center [197, 162] width 395 height 324
click at [366, 104] on div "1730 N Fair Oaks Ave Pasadena 91103 ETA 8 min Driver is on the way! Items ( 6 )…" at bounding box center [197, 162] width 395 height 324
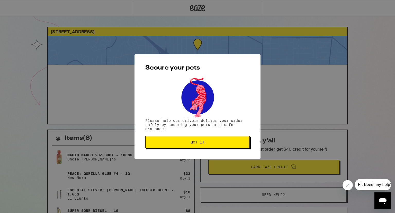
click at [199, 145] on button "Got it" at bounding box center [197, 142] width 104 height 12
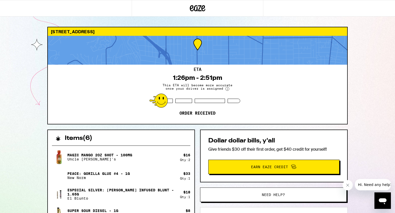
scroll to position [111, 0]
